Goal: Task Accomplishment & Management: Complete application form

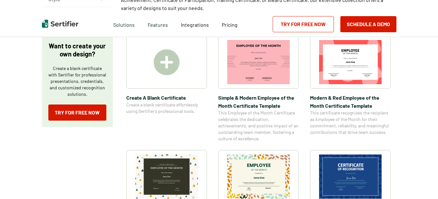
scroll to position [108, 0]
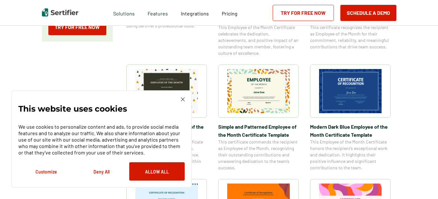
scroll to position [187, 0]
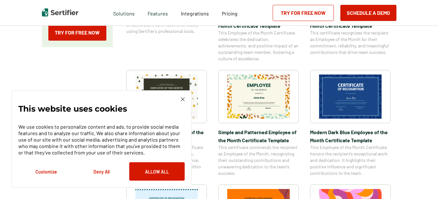
click at [349, 96] on img at bounding box center [350, 96] width 62 height 44
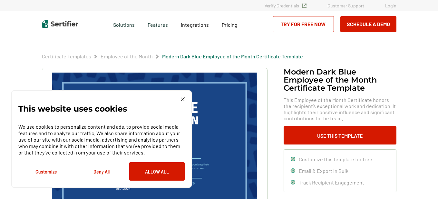
click at [186, 107] on div "This website uses cookies We use cookies to personalize content and ads, to pro…" at bounding box center [101, 138] width 180 height 97
click at [182, 101] on img at bounding box center [183, 99] width 4 height 4
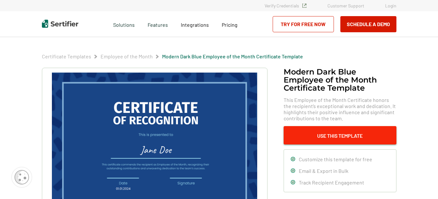
click at [297, 142] on button "Use This Template" at bounding box center [339, 135] width 113 height 18
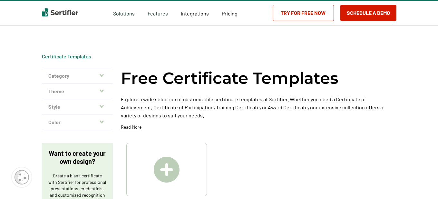
scroll to position [187, 0]
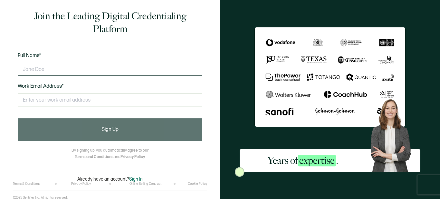
click at [111, 68] on input "text" at bounding box center [110, 69] width 185 height 13
type input "Black Rose"
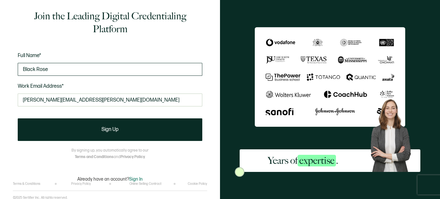
type input "allan.eikenberry@gmail.com"
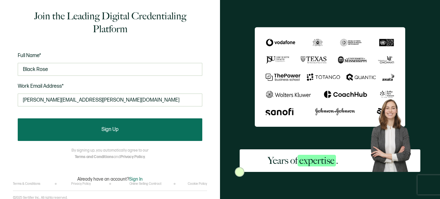
click at [89, 121] on button "Sign Up" at bounding box center [110, 129] width 185 height 23
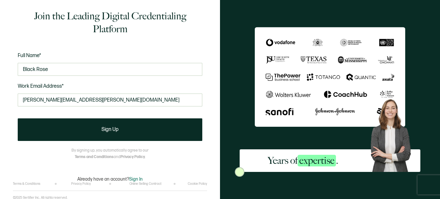
scroll to position [1, 0]
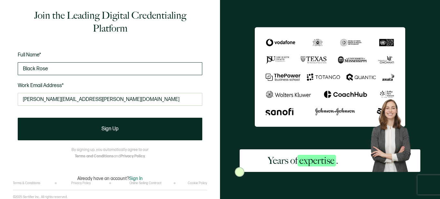
click at [38, 71] on input "Black Rose" at bounding box center [110, 68] width 185 height 13
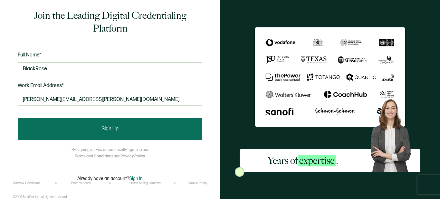
type input "BlackRose"
click at [32, 121] on button "Sign Up" at bounding box center [110, 129] width 185 height 23
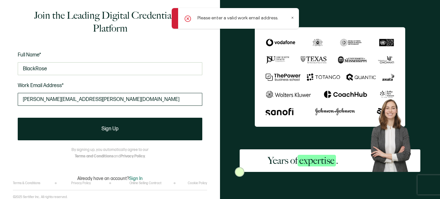
click at [34, 102] on input "allan.eikenberry@gmail.com" at bounding box center [110, 99] width 185 height 13
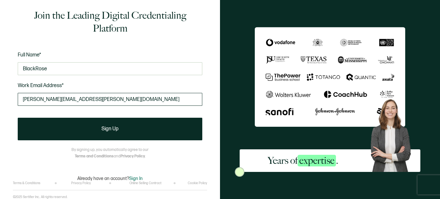
click at [90, 100] on input "allan.eikenberry@gmail.com" at bounding box center [110, 99] width 185 height 13
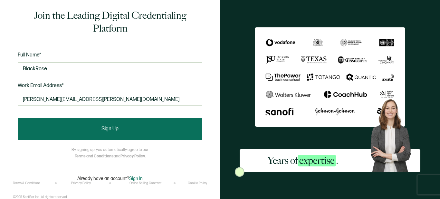
click at [74, 118] on button "Sign Up" at bounding box center [110, 129] width 185 height 23
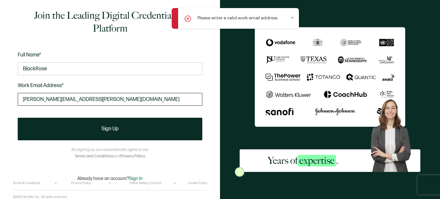
click at [36, 99] on input "allan.eikenberry@gmail.com" at bounding box center [110, 99] width 185 height 13
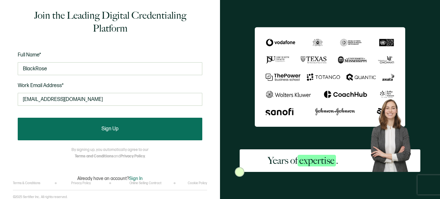
type input "josepheikenberry@gmail.com"
click at [41, 123] on button "Sign Up" at bounding box center [110, 129] width 185 height 23
